Goal: Find contact information: Find contact information

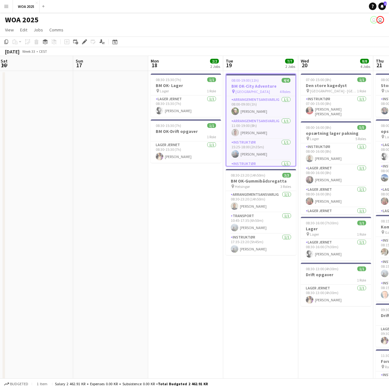
click at [5, 6] on app-icon "Menu" at bounding box center [6, 6] width 5 height 5
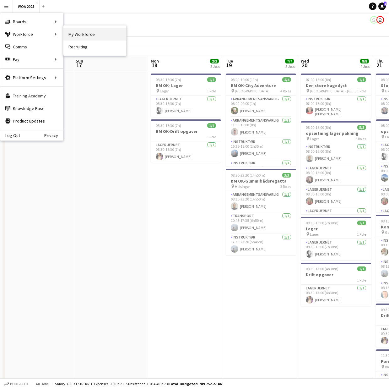
click at [76, 35] on link "My Workforce" at bounding box center [94, 34] width 63 height 13
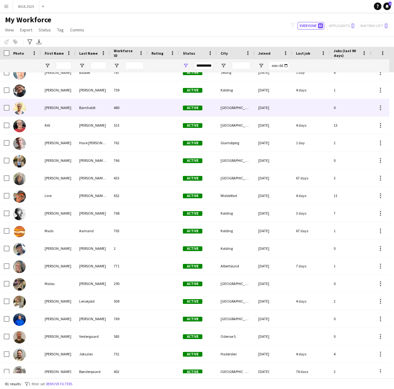
scroll to position [530, 0]
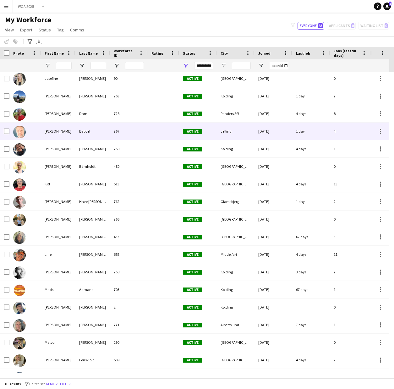
drag, startPoint x: 49, startPoint y: 130, endPoint x: 53, endPoint y: 130, distance: 4.1
click at [49, 130] on div "[PERSON_NAME]" at bounding box center [58, 131] width 35 height 17
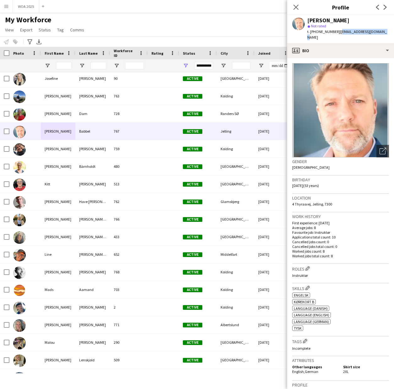
drag, startPoint x: 377, startPoint y: 34, endPoint x: 334, endPoint y: 34, distance: 43.0
click at [334, 34] on div "[PERSON_NAME] star Not rated t. [PHONE_NUMBER] | [EMAIL_ADDRESS][DOMAIN_NAME]" at bounding box center [340, 29] width 107 height 28
copy span "[EMAIL_ADDRESS][DOMAIN_NAME]"
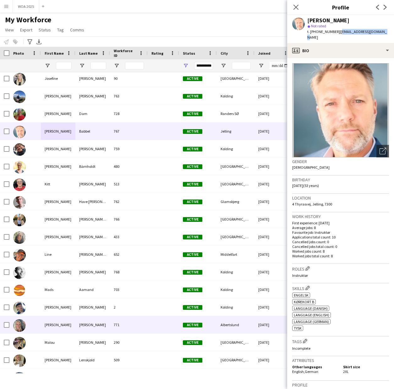
click at [68, 323] on div "[PERSON_NAME]" at bounding box center [58, 324] width 35 height 17
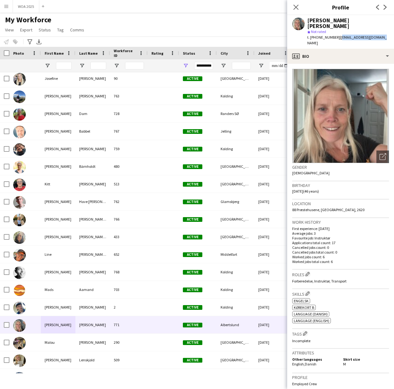
drag, startPoint x: 377, startPoint y: 32, endPoint x: 334, endPoint y: 32, distance: 43.4
click at [334, 32] on div "[PERSON_NAME] [PERSON_NAME] star Not rated t. [PHONE_NUMBER] | [EMAIL_ADDRESS][…" at bounding box center [340, 32] width 107 height 34
copy span "[EMAIL_ADDRESS][DOMAIN_NAME]"
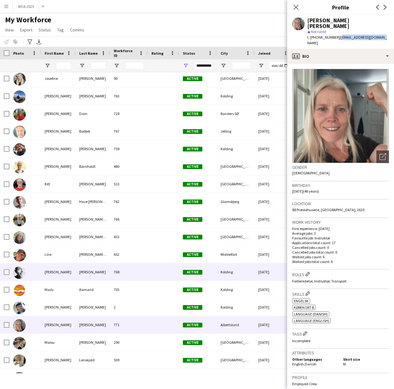
click at [50, 271] on div "[PERSON_NAME]" at bounding box center [58, 271] width 35 height 17
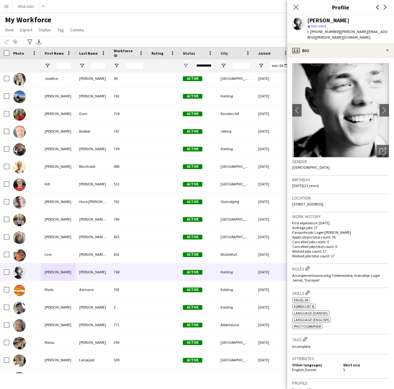
drag, startPoint x: 365, startPoint y: 32, endPoint x: 332, endPoint y: 33, distance: 32.7
click at [332, 33] on div "[PERSON_NAME] star Not rated t. [PHONE_NUMBER] | [PERSON_NAME][EMAIL_ADDRESS][P…" at bounding box center [340, 29] width 107 height 28
copy span "[PERSON_NAME][EMAIL_ADDRESS][PERSON_NAME][DOMAIN_NAME]"
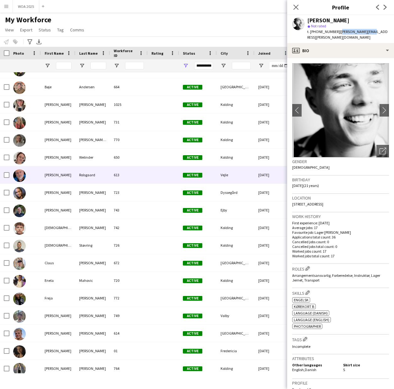
scroll to position [59, 0]
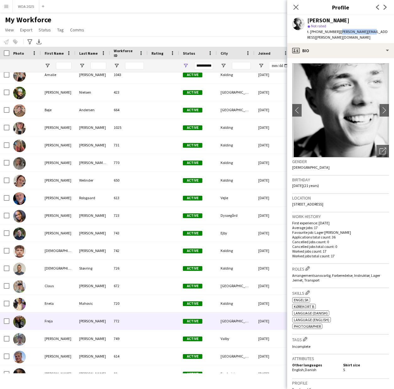
click at [51, 322] on div "Freja" at bounding box center [58, 320] width 35 height 17
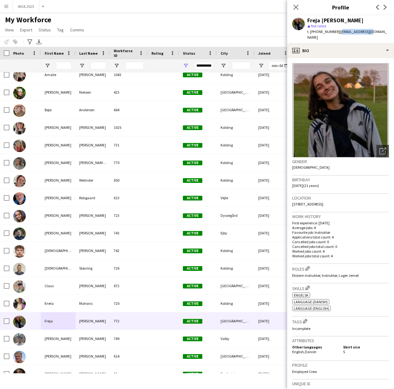
drag, startPoint x: 361, startPoint y: 33, endPoint x: 333, endPoint y: 33, distance: 27.6
click at [333, 33] on div "Freja [PERSON_NAME] star Not rated t. [PHONE_NUMBER] | [EMAIL_ADDRESS][DOMAIN_N…" at bounding box center [340, 29] width 107 height 28
copy span "[EMAIL_ADDRESS][DOMAIN_NAME]"
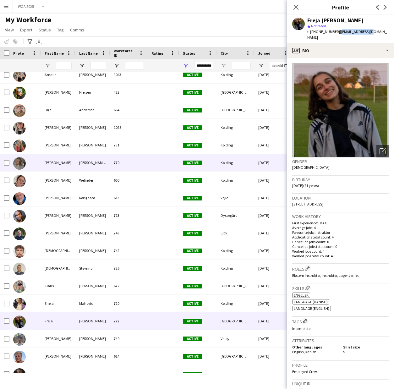
click at [50, 163] on div "[PERSON_NAME]" at bounding box center [58, 162] width 35 height 17
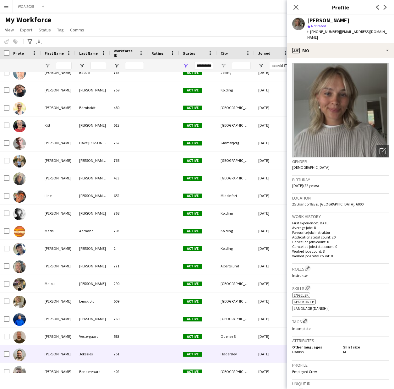
scroll to position [589, 0]
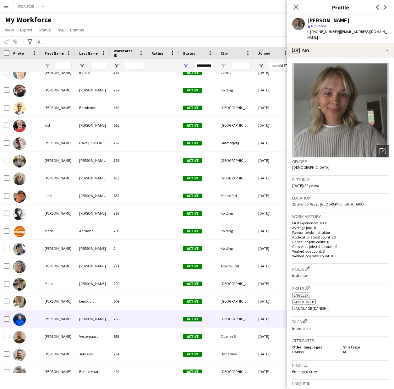
click at [53, 319] on div "[PERSON_NAME]" at bounding box center [58, 318] width 35 height 17
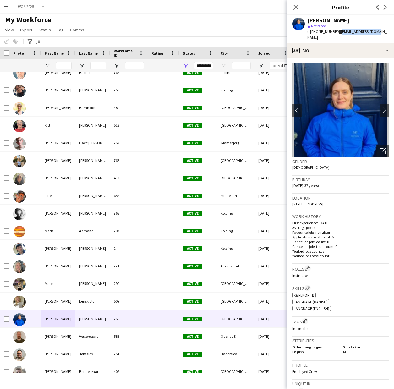
drag, startPoint x: 371, startPoint y: 33, endPoint x: 333, endPoint y: 33, distance: 38.0
click at [333, 33] on div "[PERSON_NAME] star Not rated t. [PHONE_NUMBER] | [EMAIL_ADDRESS][DOMAIN_NAME]" at bounding box center [340, 29] width 107 height 28
copy span "[EMAIL_ADDRESS][DOMAIN_NAME]"
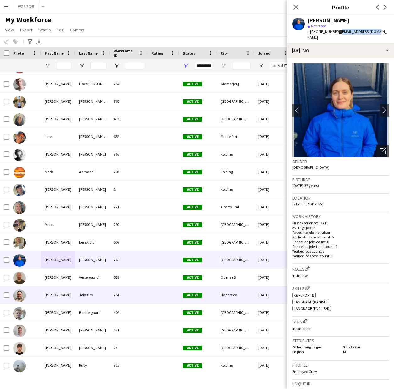
scroll to position [707, 0]
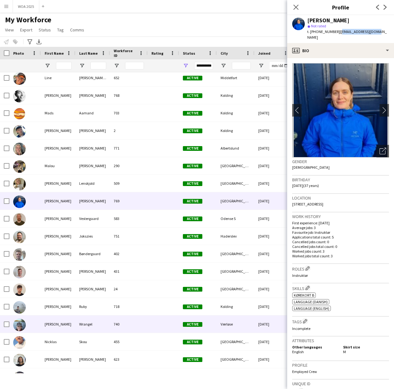
click at [51, 323] on div "[PERSON_NAME]" at bounding box center [58, 323] width 35 height 17
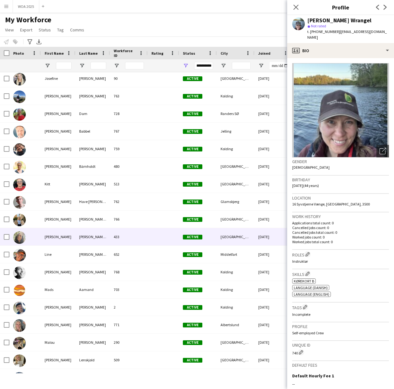
scroll to position [530, 0]
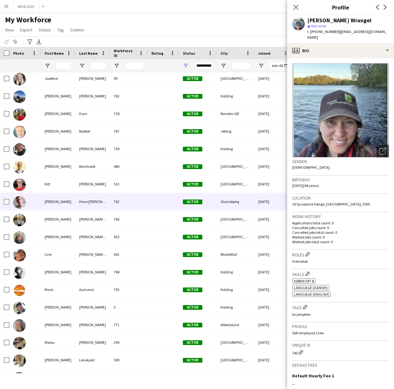
click at [54, 204] on div "[PERSON_NAME]" at bounding box center [58, 201] width 35 height 17
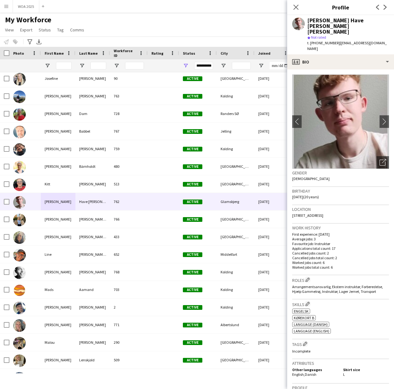
drag, startPoint x: 333, startPoint y: 32, endPoint x: 344, endPoint y: 36, distance: 11.6
click at [344, 40] on div "t. [PHONE_NUMBER] | [EMAIL_ADDRESS][DOMAIN_NAME]" at bounding box center [348, 45] width 82 height 11
copy span "[EMAIL_ADDRESS][DOMAIN_NAME]"
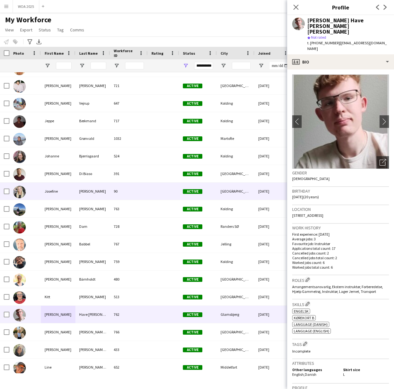
scroll to position [353, 0]
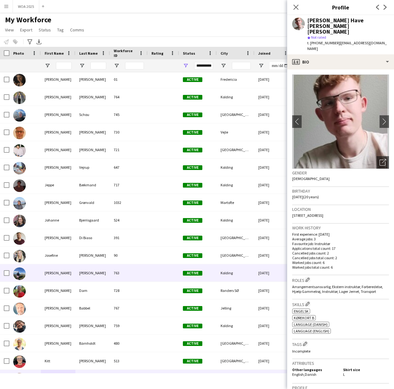
click at [57, 276] on div "[PERSON_NAME]" at bounding box center [58, 272] width 35 height 17
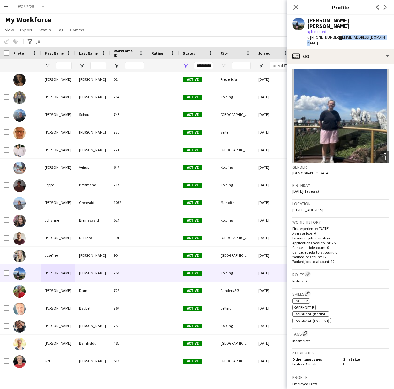
drag, startPoint x: 379, startPoint y: 30, endPoint x: 333, endPoint y: 30, distance: 46.2
click at [333, 35] on div "t. [PHONE_NUMBER] | [EMAIL_ADDRESS][DOMAIN_NAME]" at bounding box center [348, 40] width 82 height 11
copy span "[EMAIL_ADDRESS][DOMAIN_NAME]"
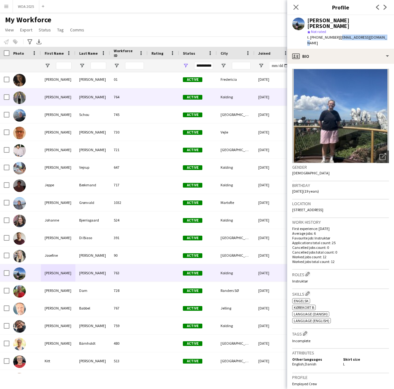
click at [56, 97] on div "[PERSON_NAME]" at bounding box center [58, 96] width 35 height 17
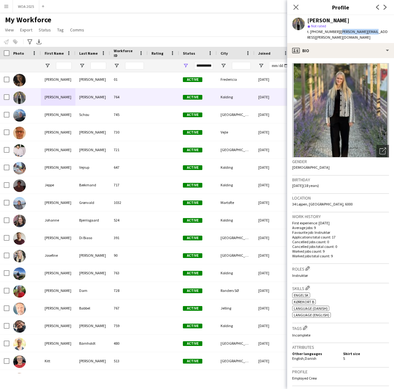
drag, startPoint x: 365, startPoint y: 34, endPoint x: 334, endPoint y: 33, distance: 31.1
click at [334, 33] on div "[PERSON_NAME] star Not rated t. [PHONE_NUMBER] | [PERSON_NAME][EMAIL_ADDRESS][P…" at bounding box center [340, 29] width 107 height 28
copy span "[PERSON_NAME][EMAIL_ADDRESS][PERSON_NAME][DOMAIN_NAME]"
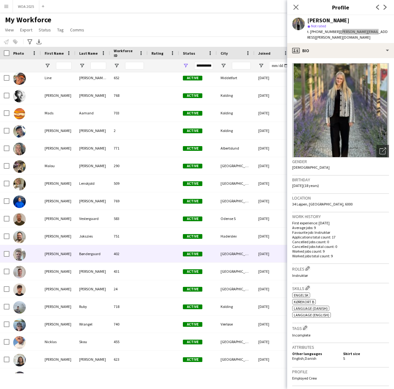
scroll to position [766, 0]
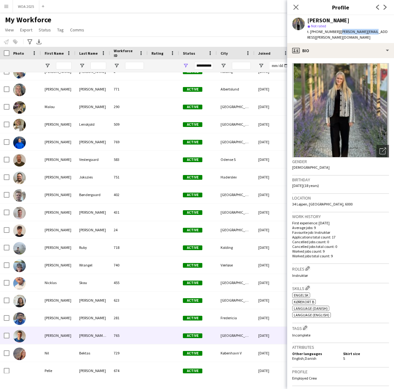
click at [57, 337] on div "[PERSON_NAME]" at bounding box center [58, 335] width 35 height 17
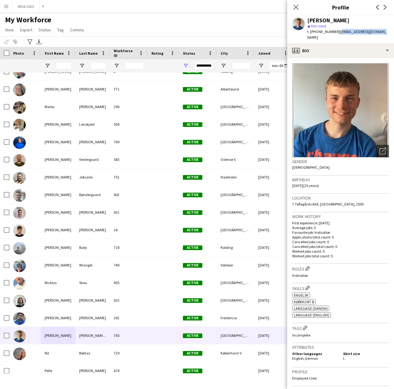
drag, startPoint x: 376, startPoint y: 34, endPoint x: 333, endPoint y: 33, distance: 43.1
click at [333, 33] on div "[PERSON_NAME] star Not rated t. [PHONE_NUMBER] | [EMAIL_ADDRESS][DOMAIN_NAME]" at bounding box center [340, 29] width 107 height 28
copy span "[EMAIL_ADDRESS][DOMAIN_NAME]"
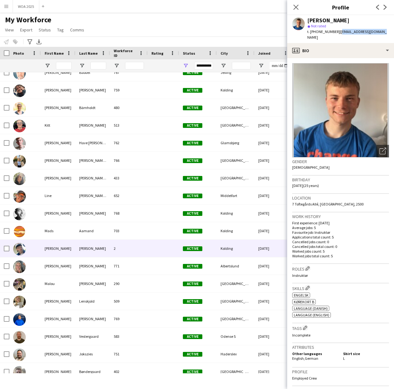
scroll to position [589, 0]
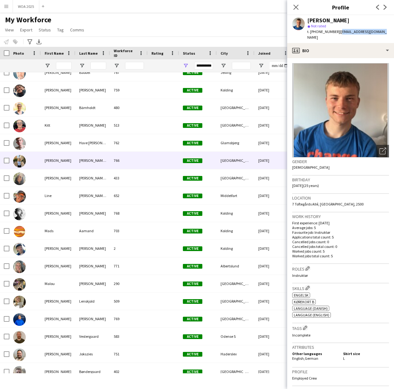
click at [52, 160] on div "[PERSON_NAME]" at bounding box center [58, 160] width 35 height 17
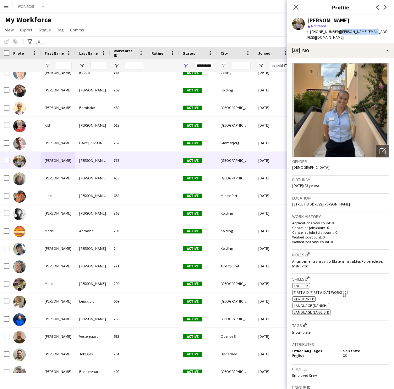
drag, startPoint x: 367, startPoint y: 32, endPoint x: 336, endPoint y: 32, distance: 31.1
click at [336, 32] on div "[PERSON_NAME] star Not rated t. [PHONE_NUMBER] | [PERSON_NAME][EMAIL_ADDRESS][D…" at bounding box center [340, 29] width 107 height 28
copy span "[PERSON_NAME][EMAIL_ADDRESS][DOMAIN_NAME]"
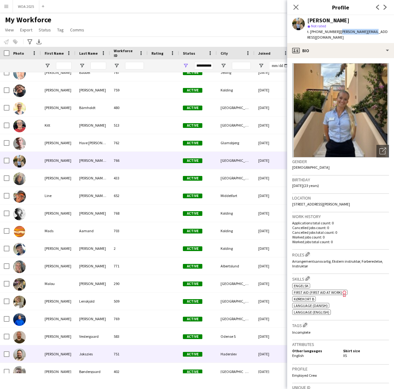
click at [54, 352] on div "[PERSON_NAME]" at bounding box center [58, 353] width 35 height 17
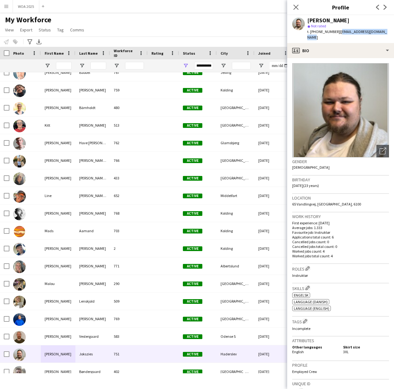
drag, startPoint x: 381, startPoint y: 33, endPoint x: 333, endPoint y: 33, distance: 47.8
click at [333, 33] on div "[PERSON_NAME] star Not rated t. [PHONE_NUMBER] | [EMAIL_ADDRESS][DOMAIN_NAME]" at bounding box center [340, 29] width 107 height 28
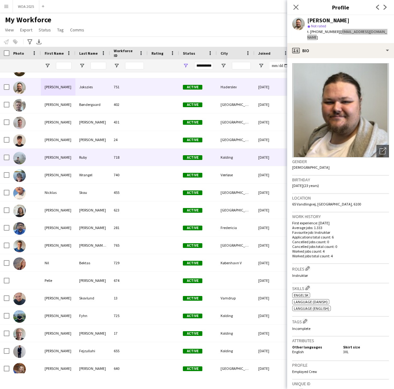
scroll to position [884, 0]
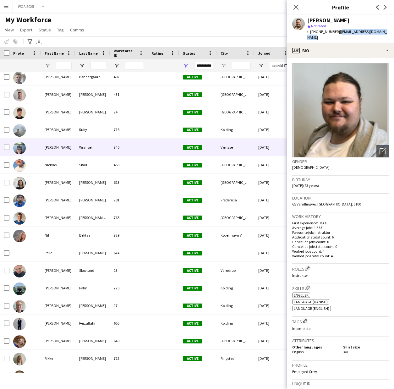
click at [55, 147] on div "[PERSON_NAME]" at bounding box center [58, 147] width 35 height 17
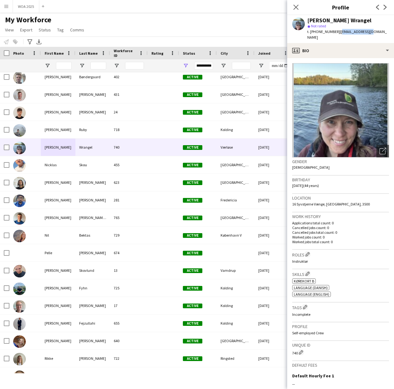
drag, startPoint x: 368, startPoint y: 33, endPoint x: 333, endPoint y: 33, distance: 34.2
click at [333, 33] on div "[PERSON_NAME] Wrangel star Not rated t. [PHONE_NUMBER] | [EMAIL_ADDRESS][DOMAIN…" at bounding box center [340, 29] width 107 height 28
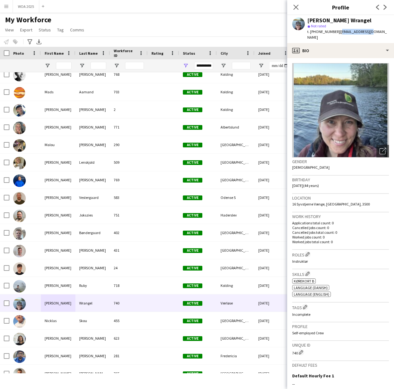
scroll to position [589, 0]
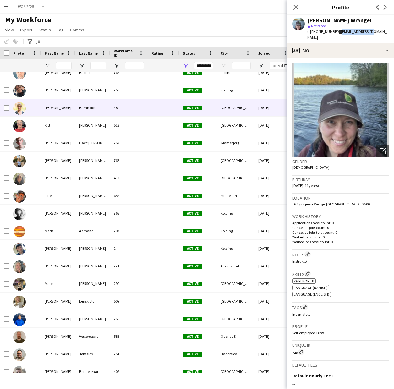
click at [52, 108] on div "[PERSON_NAME]" at bounding box center [58, 107] width 35 height 17
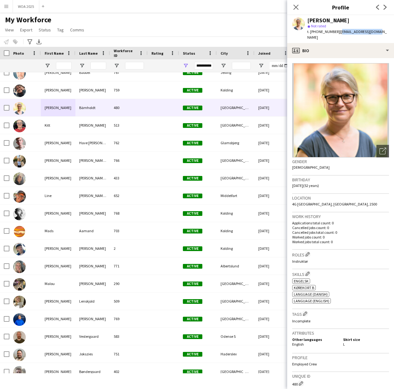
drag, startPoint x: 374, startPoint y: 33, endPoint x: 333, endPoint y: 33, distance: 40.2
click at [333, 33] on div "[PERSON_NAME] star Not rated t. [PHONE_NUMBER] | [EMAIL_ADDRESS][DOMAIN_NAME]" at bounding box center [340, 29] width 107 height 28
